Goal: Information Seeking & Learning: Learn about a topic

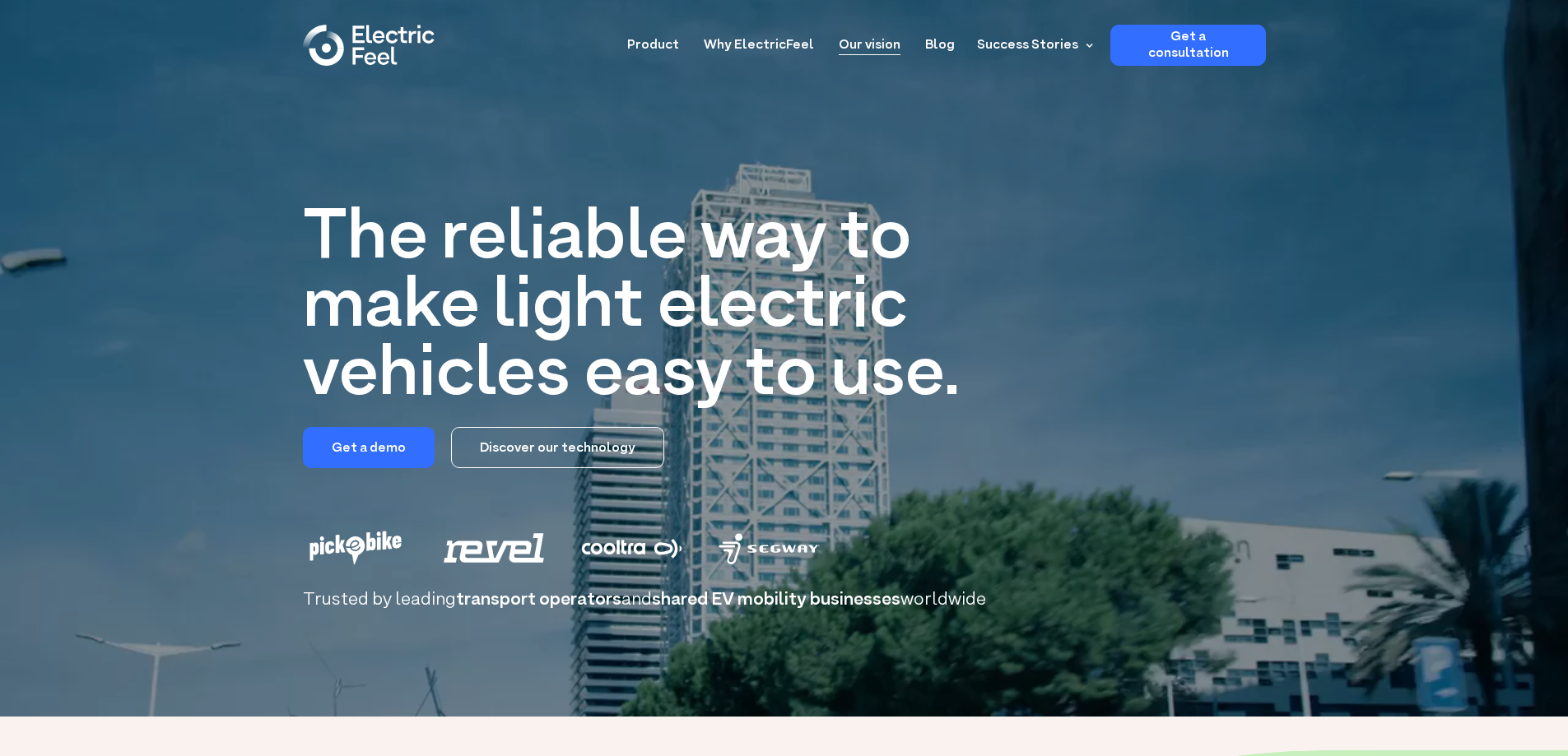
click at [891, 49] on link "Our vision" at bounding box center [869, 40] width 61 height 31
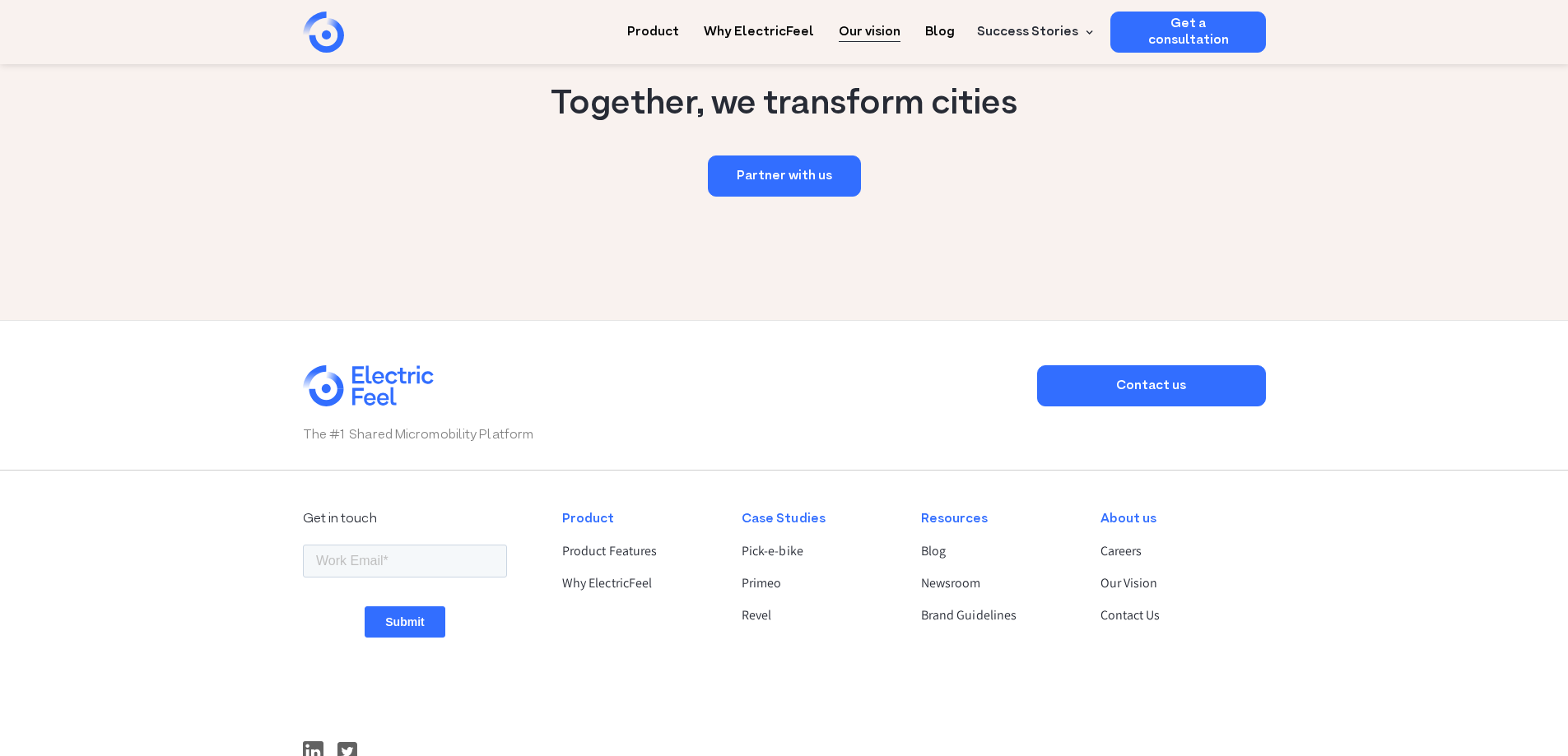
scroll to position [2634, 0]
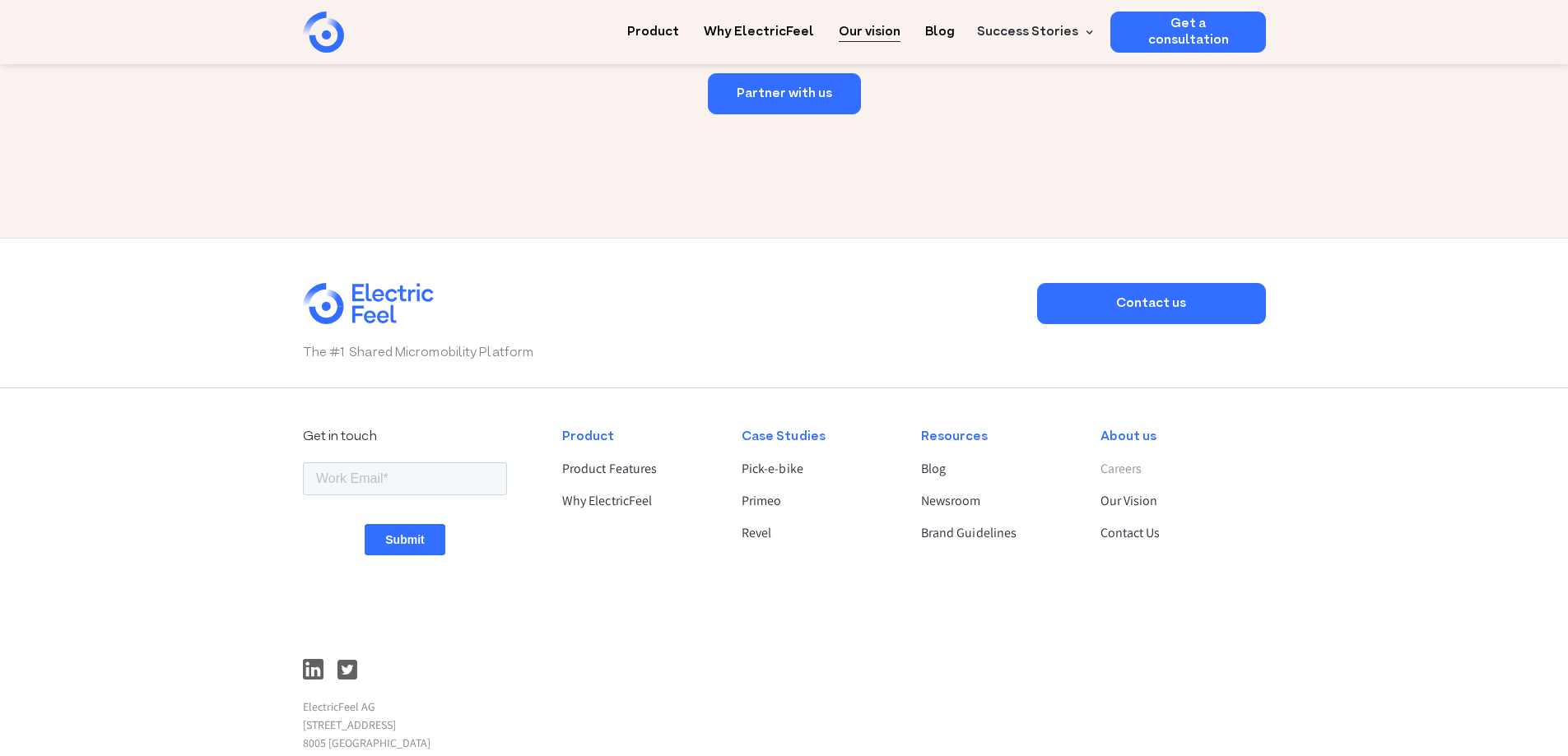
click at [1125, 478] on link "Careers" at bounding box center [1176, 469] width 152 height 20
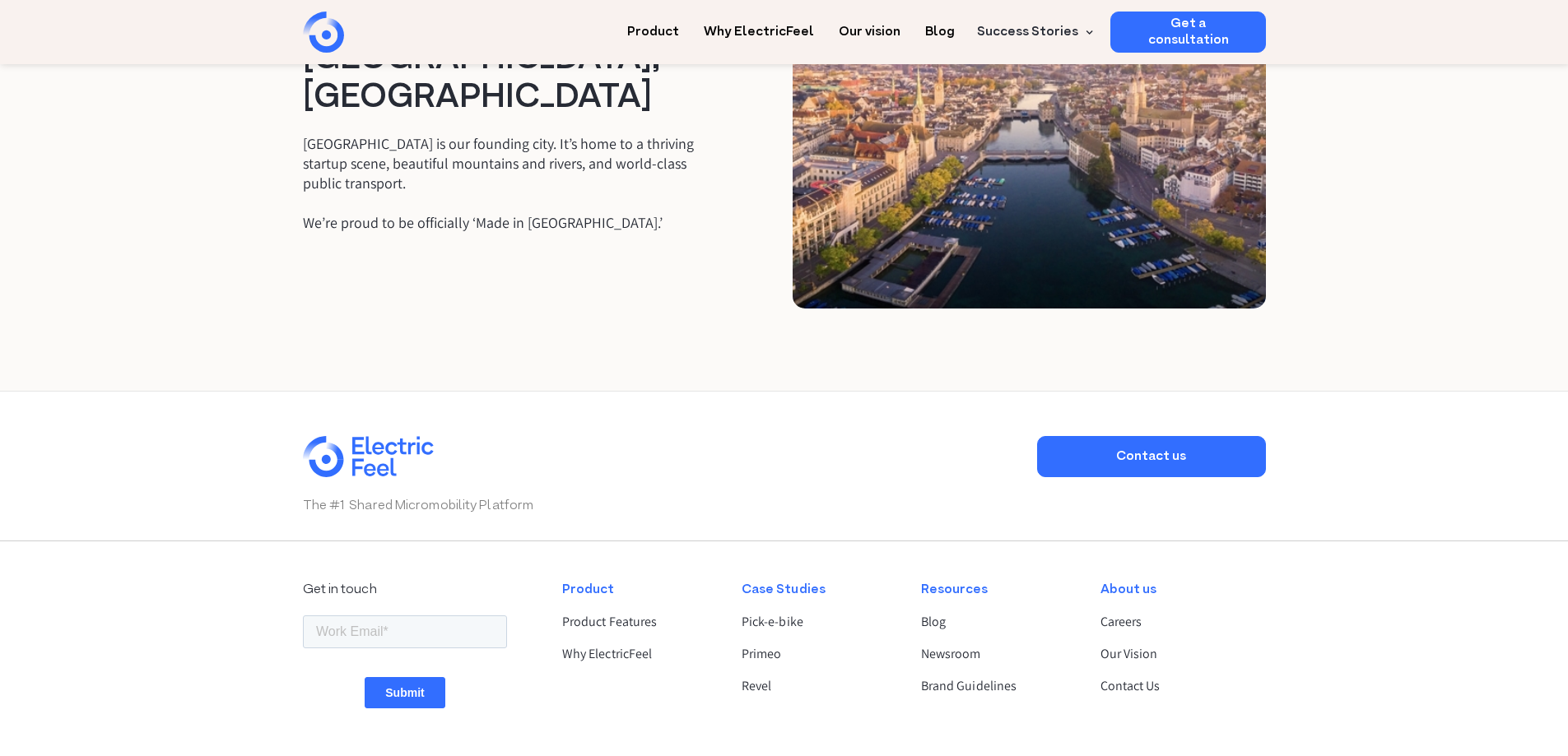
scroll to position [2716, 0]
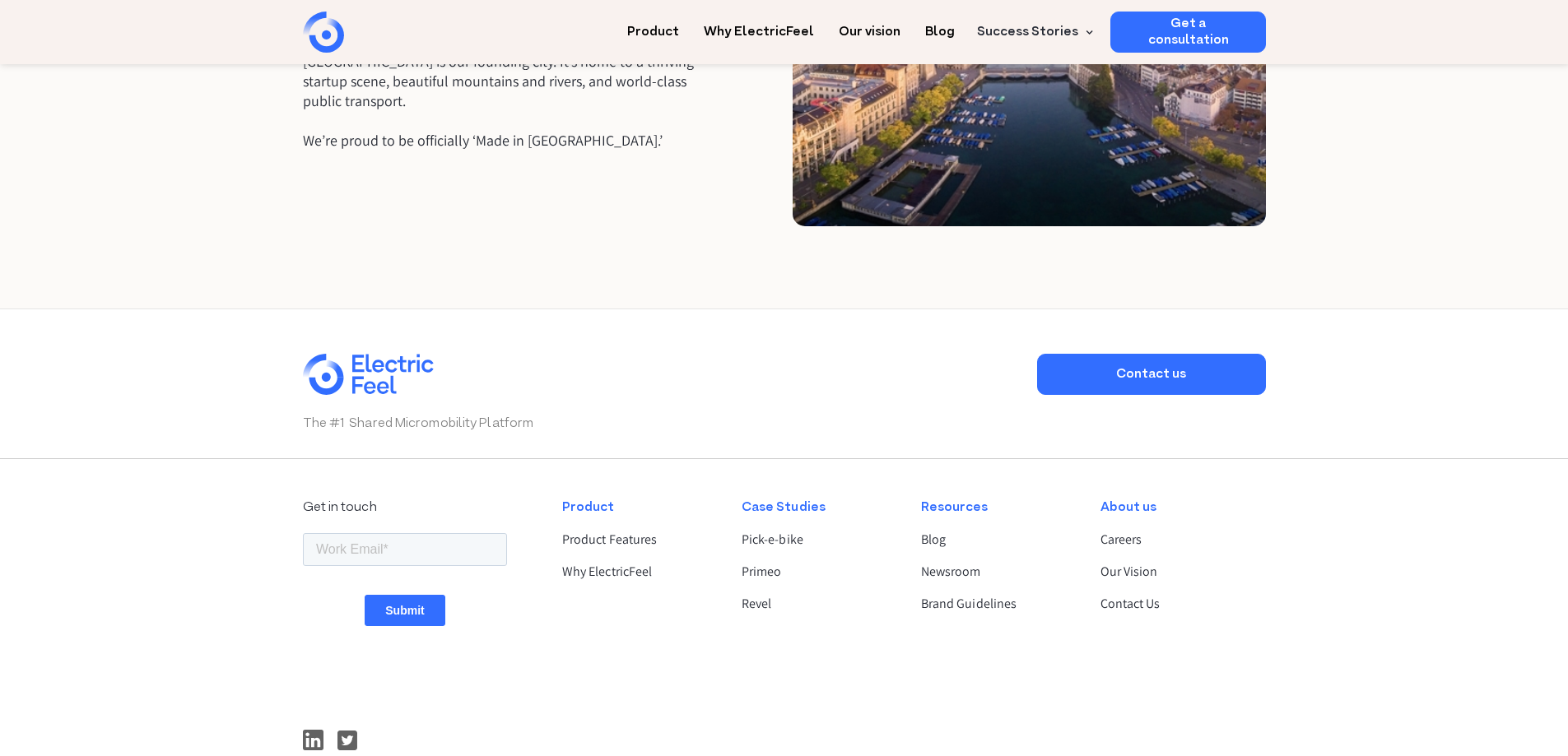
click at [772, 498] on div "Case Studies" at bounding box center [818, 508] width 152 height 20
click at [773, 530] on link "Pick-e-bike" at bounding box center [818, 539] width 152 height 20
